Goal: Book appointment/travel/reservation

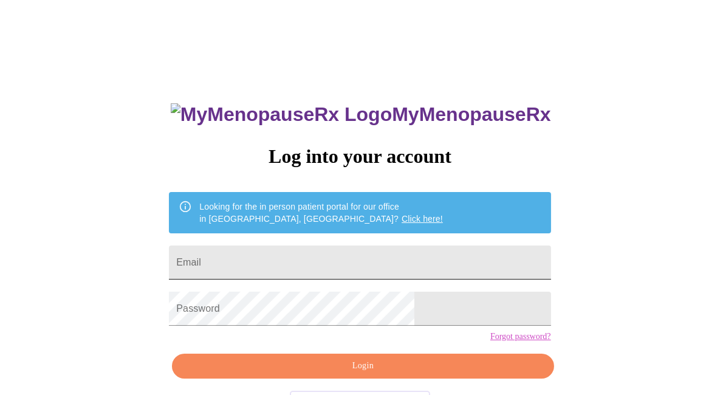
click at [271, 252] on input "Email" at bounding box center [360, 263] width 382 height 34
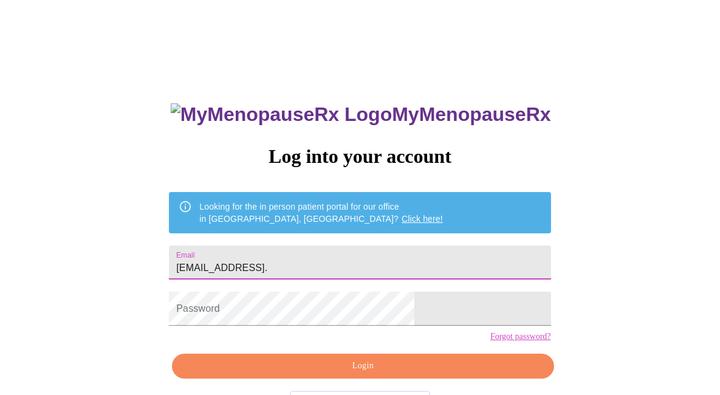
click at [338, 256] on input "[EMAIL_ADDRESS]." at bounding box center [360, 263] width 382 height 34
type input "[EMAIL_ADDRESS][DOMAIN_NAME]"
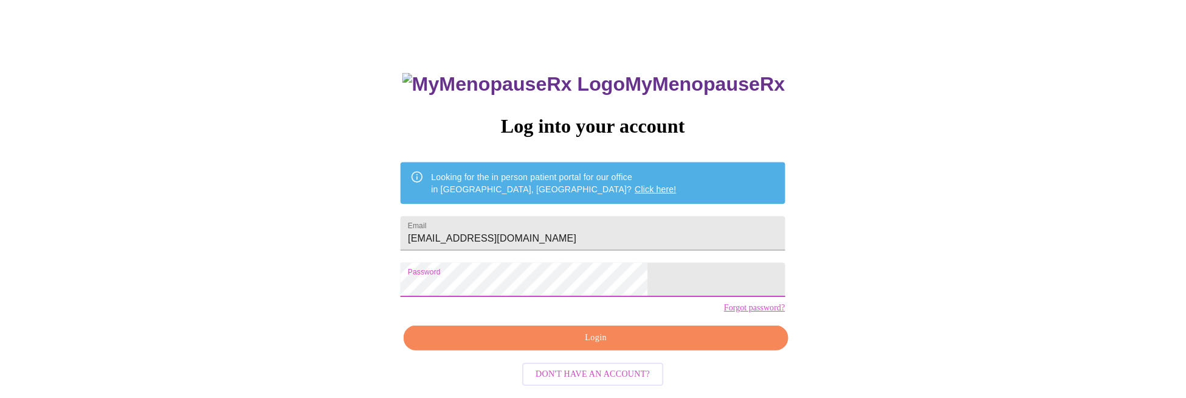
scroll to position [38, 0]
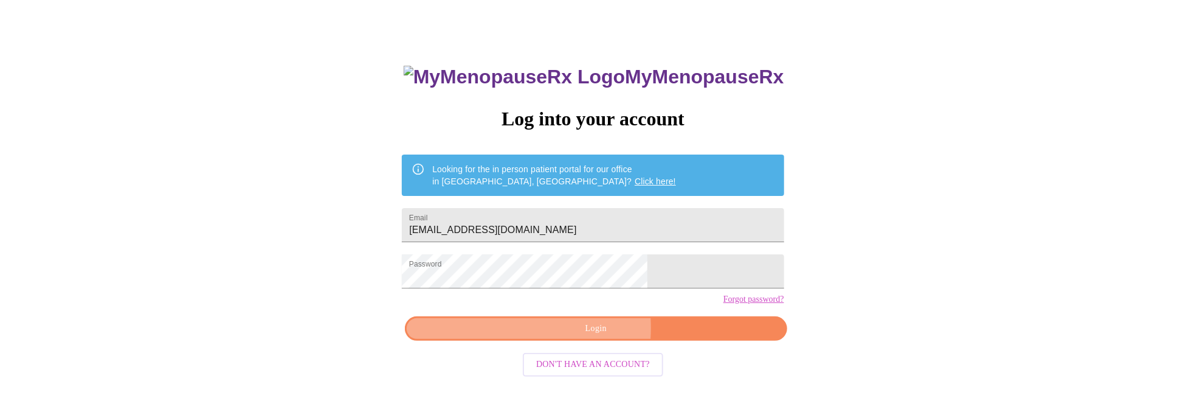
click at [559, 336] on span "Login" at bounding box center [596, 328] width 354 height 15
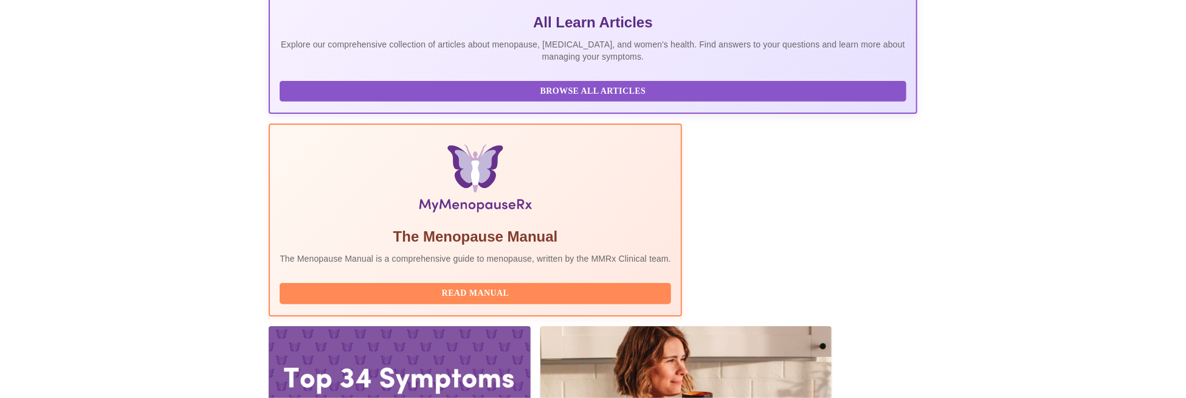
scroll to position [373, 0]
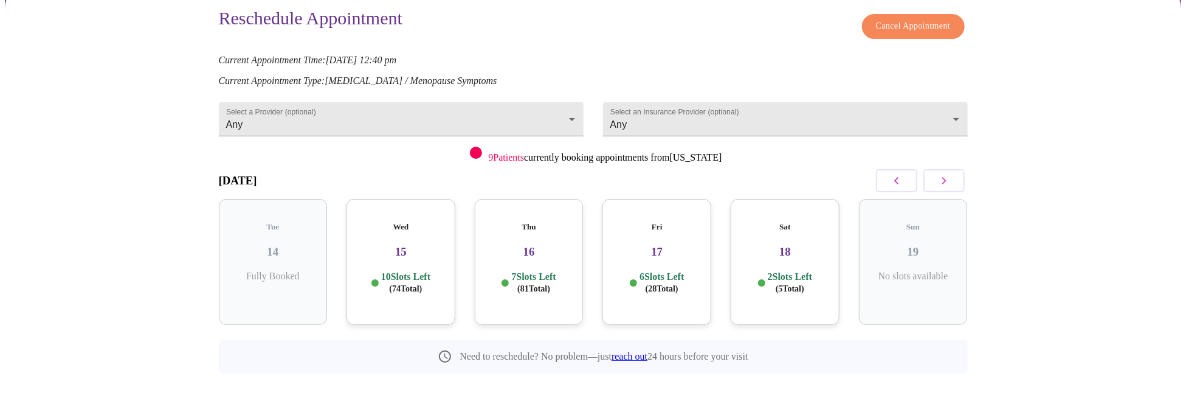
scroll to position [112, 0]
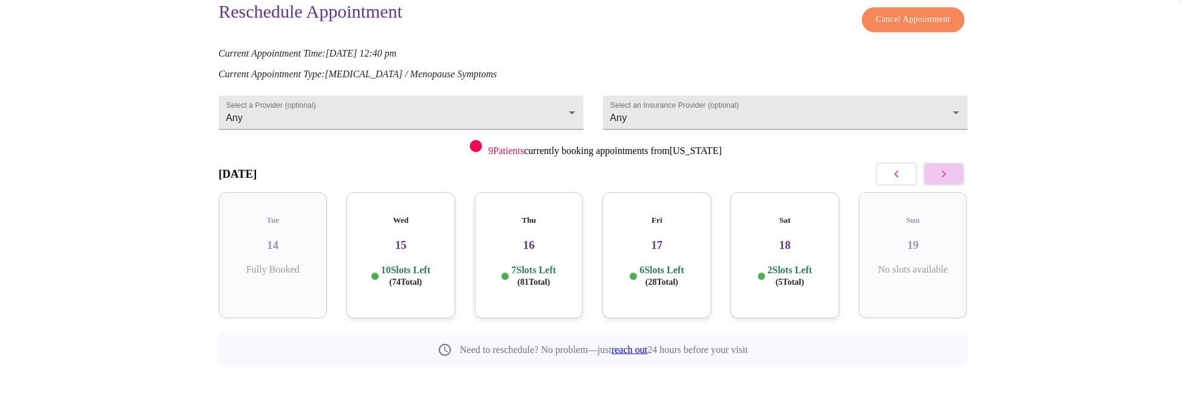
click at [940, 170] on icon "button" at bounding box center [944, 174] width 15 height 15
click at [390, 104] on body "MyMenopauseRx Appointments Messaging Labs Uploads Medications Community Refer a…" at bounding box center [597, 156] width 1185 height 529
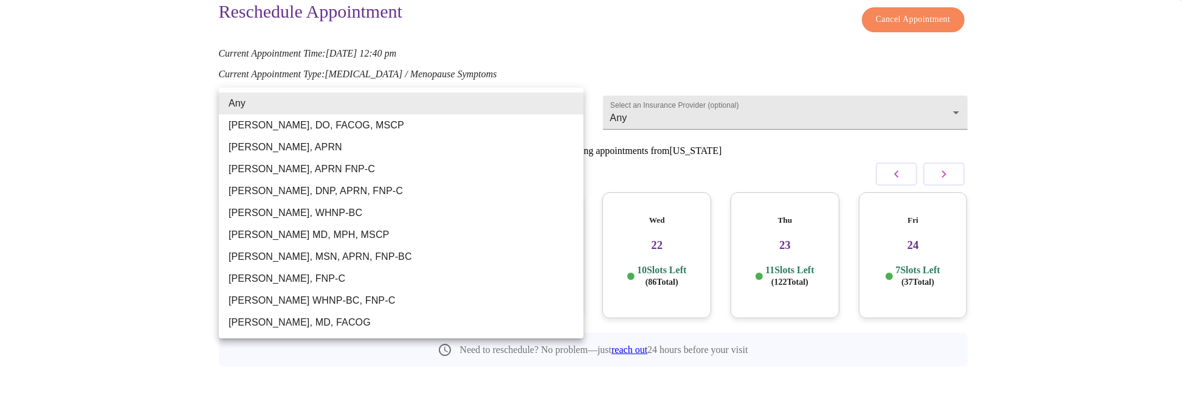
click at [331, 144] on li "[PERSON_NAME], APRN" at bounding box center [401, 147] width 365 height 22
type input "[PERSON_NAME], APRN"
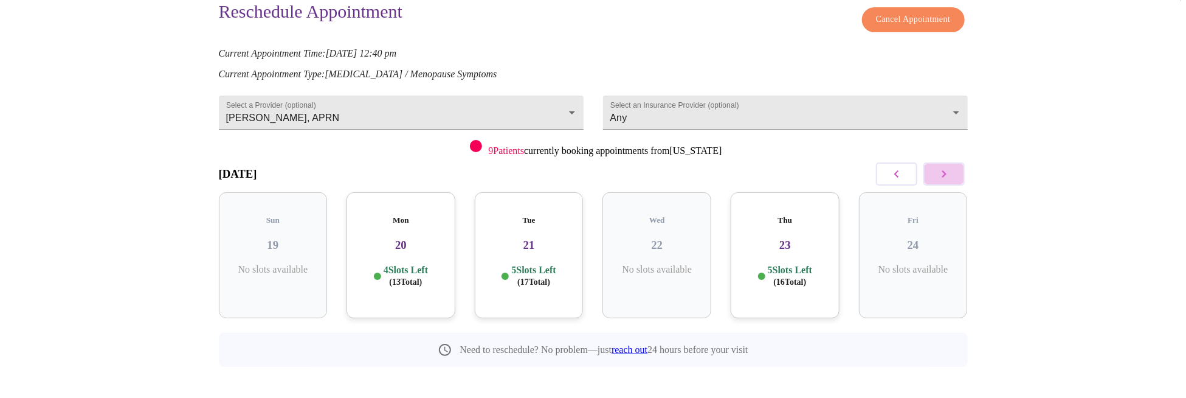
click at [945, 179] on button "button" at bounding box center [943, 173] width 41 height 23
click at [940, 170] on icon "button" at bounding box center [944, 174] width 15 height 15
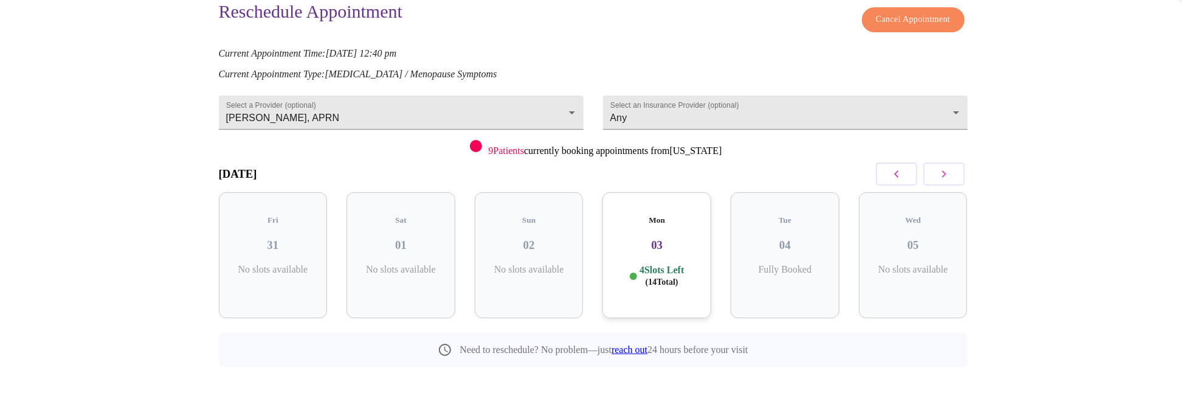
click at [659, 264] on p "4 Slots Left ( 14 Total)" at bounding box center [661, 276] width 44 height 24
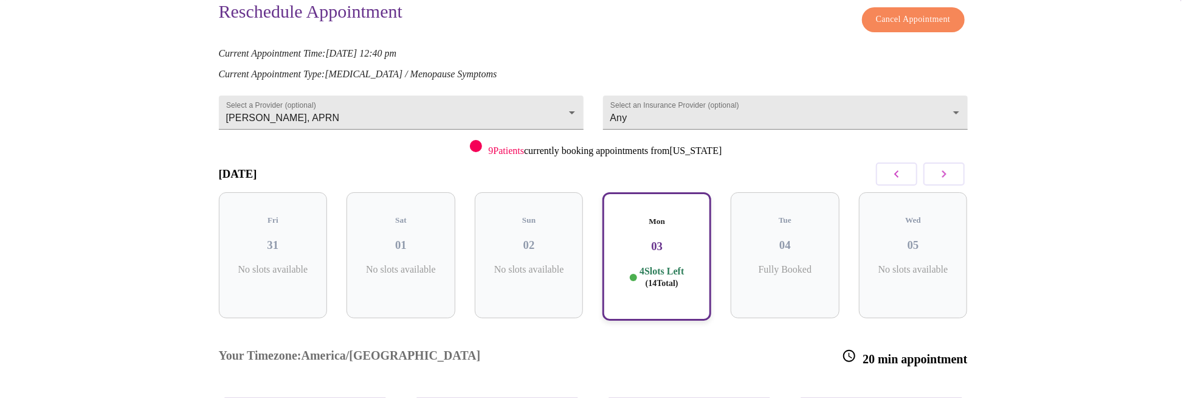
click at [657, 265] on p "4 Slots Left ( 14 Total)" at bounding box center [661, 277] width 44 height 24
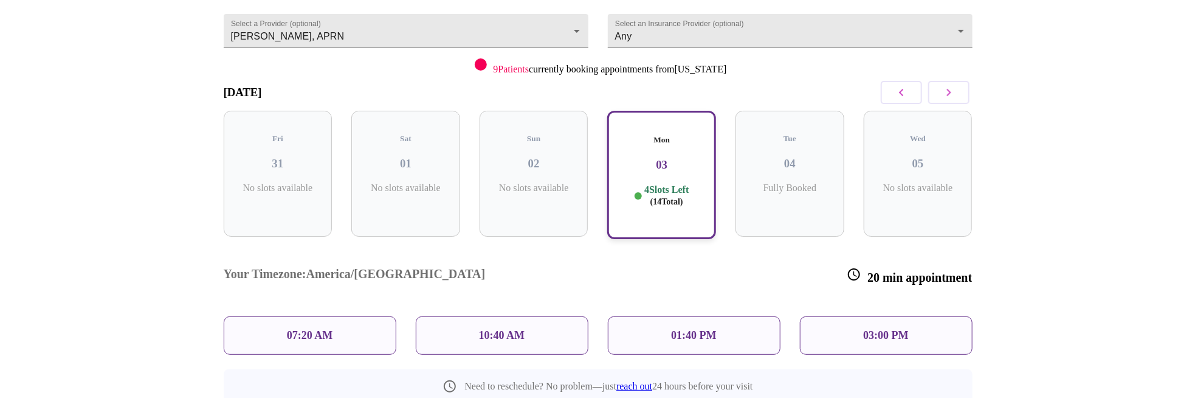
scroll to position [210, 0]
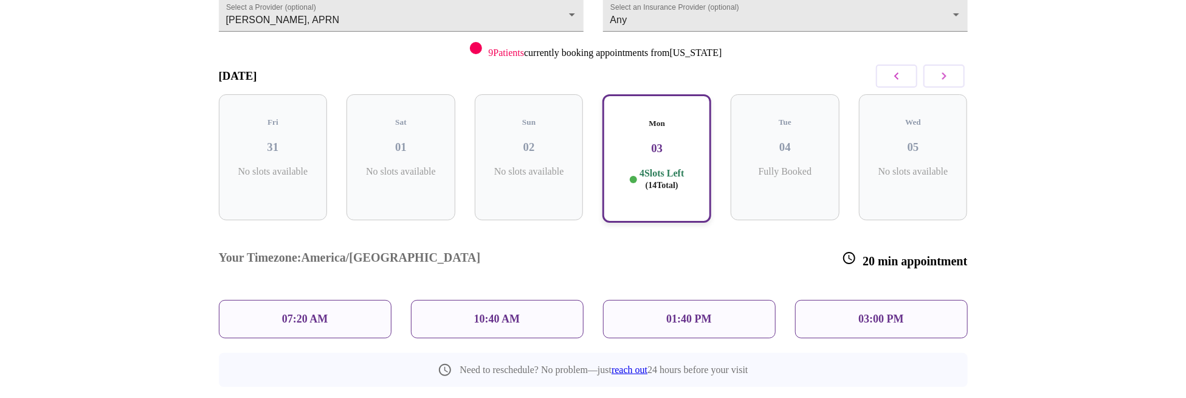
click at [860, 312] on p "03:00 PM" at bounding box center [880, 318] width 45 height 13
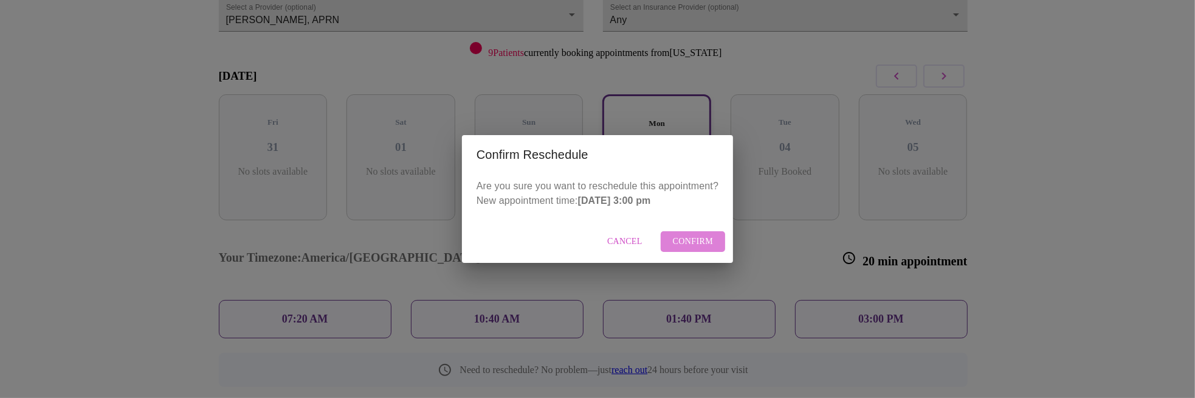
click at [681, 247] on span "Confirm" at bounding box center [693, 241] width 41 height 15
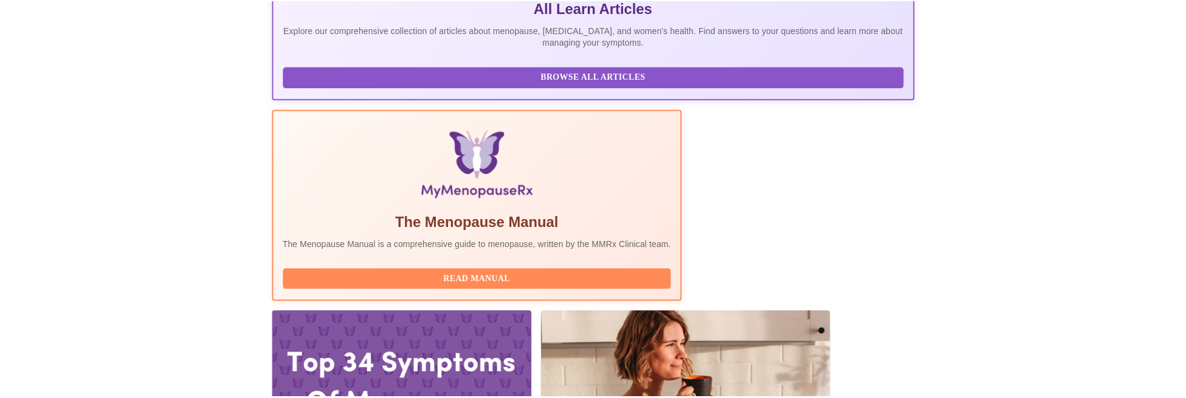
scroll to position [24, 0]
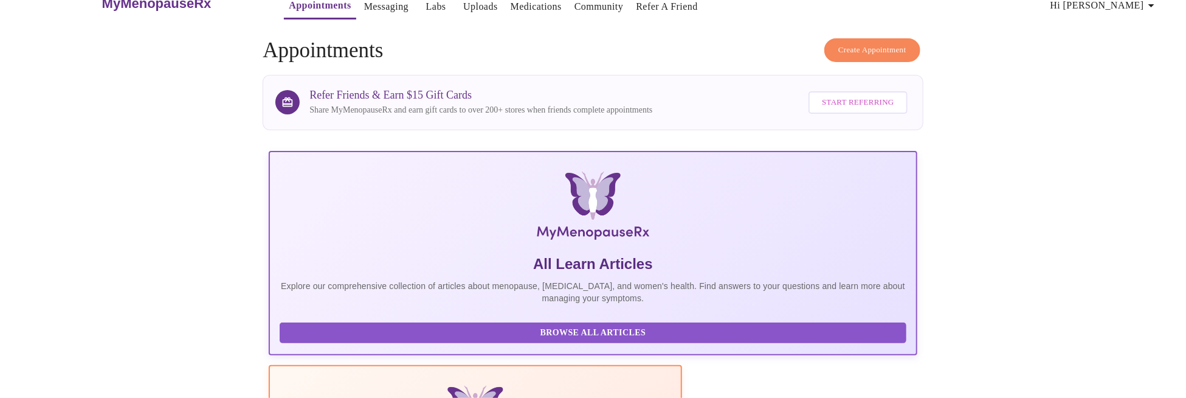
drag, startPoint x: 1039, startPoint y: 255, endPoint x: 1046, endPoint y: 249, distance: 9.5
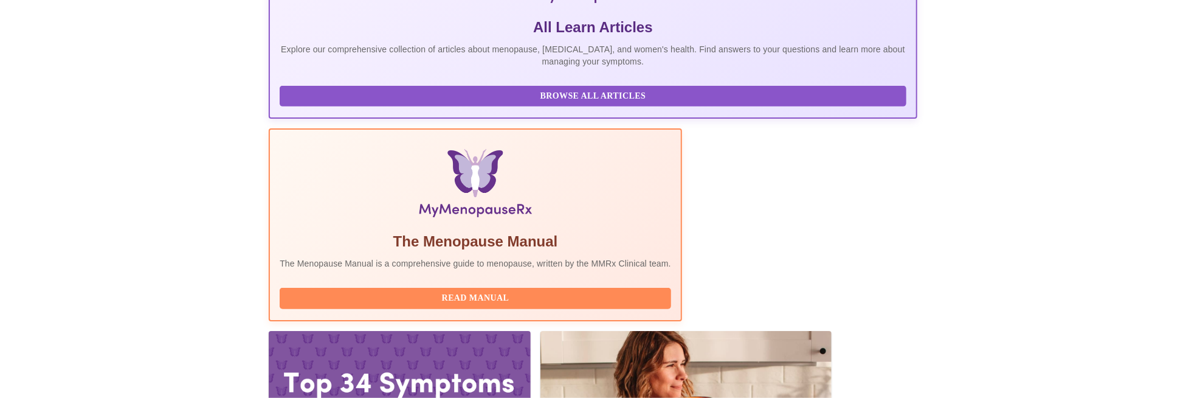
scroll to position [332, 0]
